Goal: Task Accomplishment & Management: Complete application form

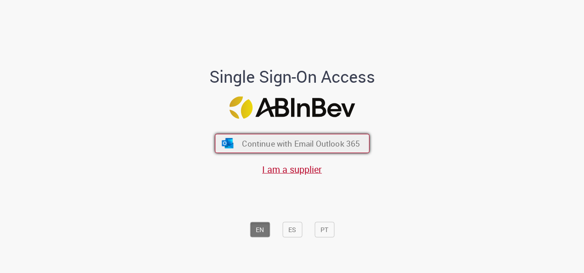
click at [291, 136] on button "Continue with Email Outlook 365" at bounding box center [292, 143] width 155 height 19
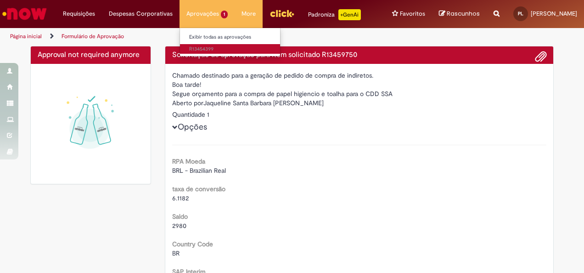
click at [192, 45] on link "R13454399" at bounding box center [230, 49] width 101 height 10
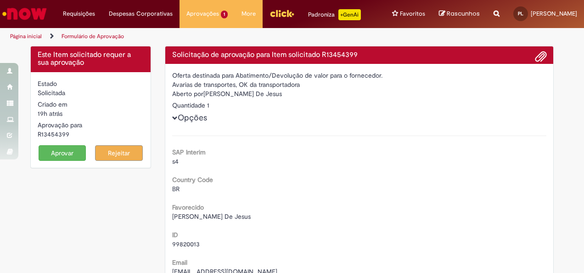
click at [64, 152] on button "Aprovar" at bounding box center [63, 153] width 48 height 16
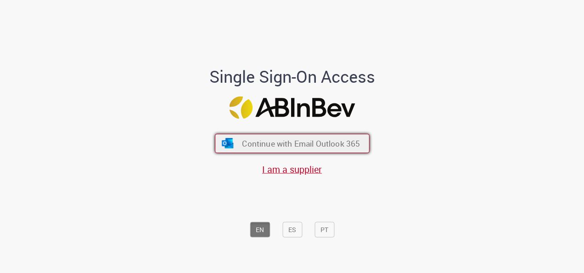
click at [327, 141] on span "Continue with Email Outlook 365" at bounding box center [301, 143] width 118 height 11
